Goal: Task Accomplishment & Management: Use online tool/utility

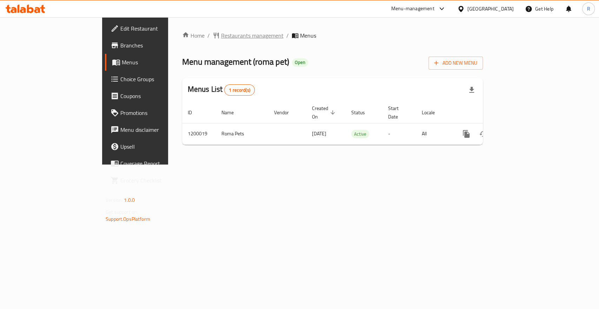
click at [221, 35] on span "Restaurants management" at bounding box center [252, 35] width 62 height 8
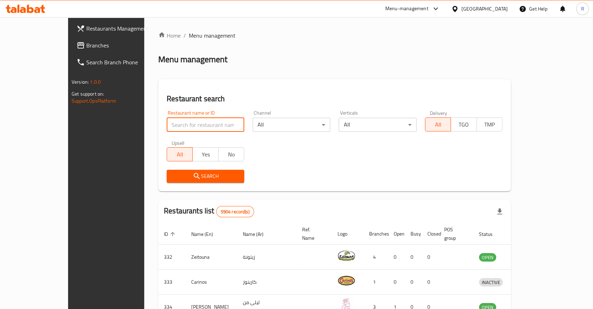
click at [190, 125] on input "search" at bounding box center [206, 125] width 78 height 14
type input "vitamin"
click button "Search" at bounding box center [206, 176] width 78 height 13
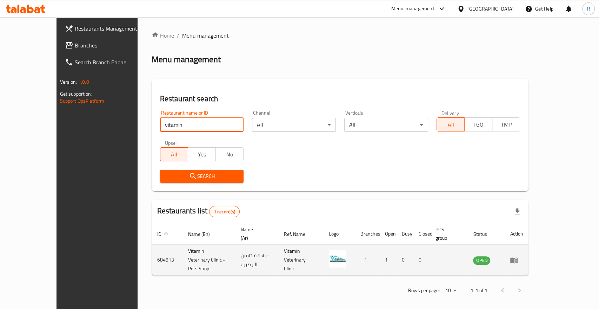
click at [519, 256] on icon "enhanced table" at bounding box center [514, 260] width 8 height 8
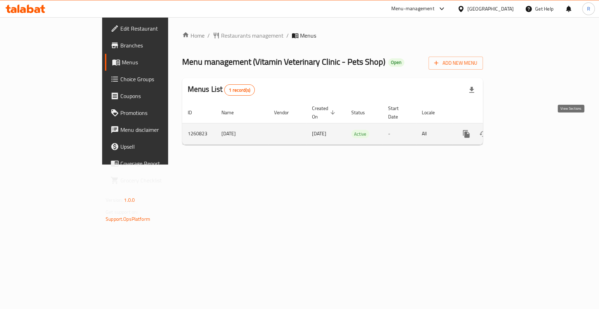
click at [521, 130] on icon "enhanced table" at bounding box center [517, 134] width 8 height 8
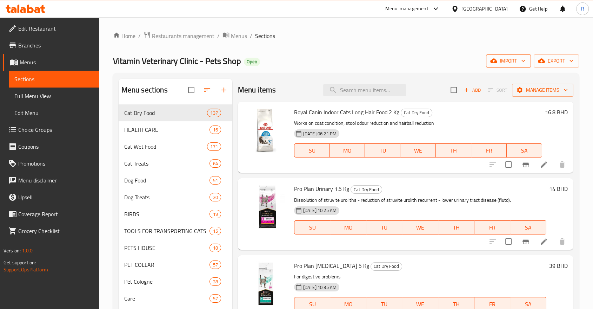
click at [526, 59] on icon "button" at bounding box center [523, 60] width 7 height 7
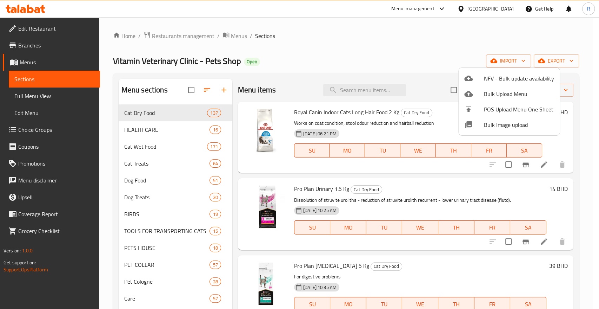
click at [519, 33] on div at bounding box center [299, 154] width 599 height 309
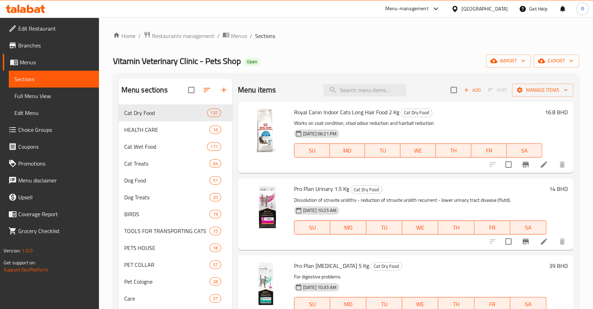
click at [531, 43] on div "Home / Restaurants management / Menus / Sections Vitamin Veterinary Clinic - Pe…" at bounding box center [346, 309] width 466 height 557
click at [525, 59] on icon "button" at bounding box center [523, 60] width 7 height 7
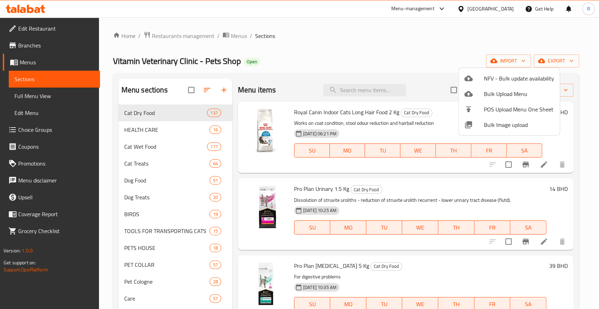
click at [516, 31] on div at bounding box center [299, 154] width 599 height 309
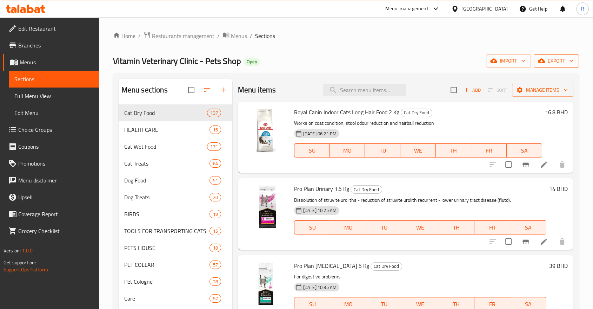
click at [574, 60] on icon "button" at bounding box center [571, 60] width 7 height 7
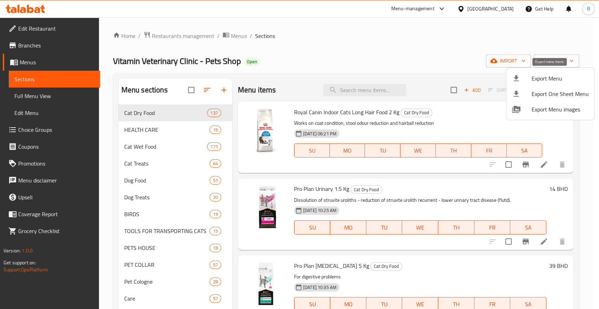
click at [546, 78] on span "Export Menu" at bounding box center [560, 78] width 57 height 8
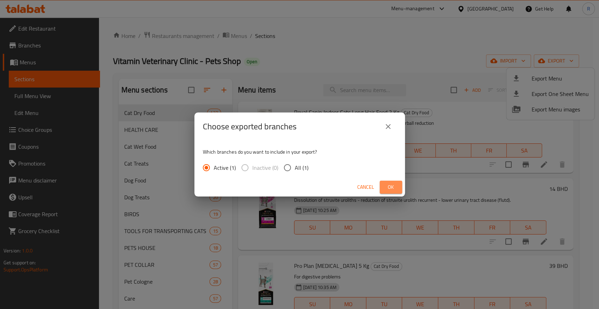
click at [388, 186] on span "Ok" at bounding box center [390, 187] width 11 height 9
